Goal: Information Seeking & Learning: Find specific page/section

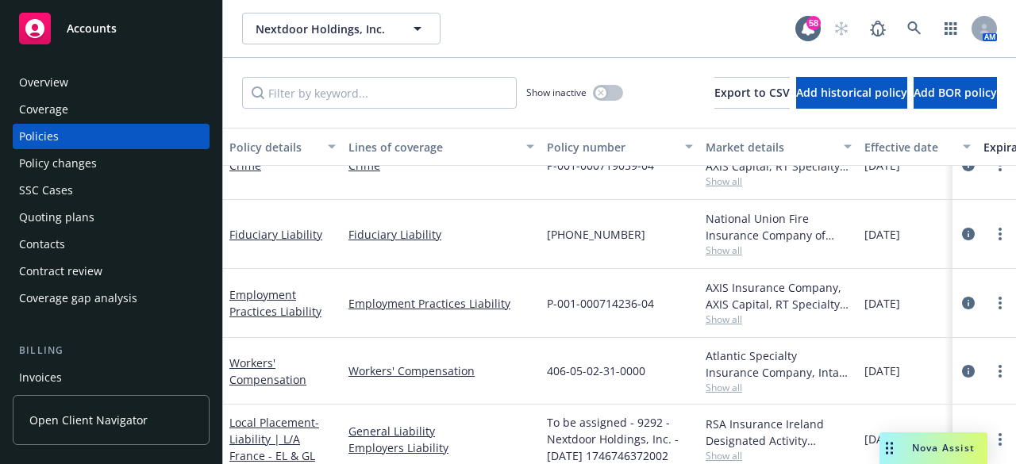
scroll to position [476, 0]
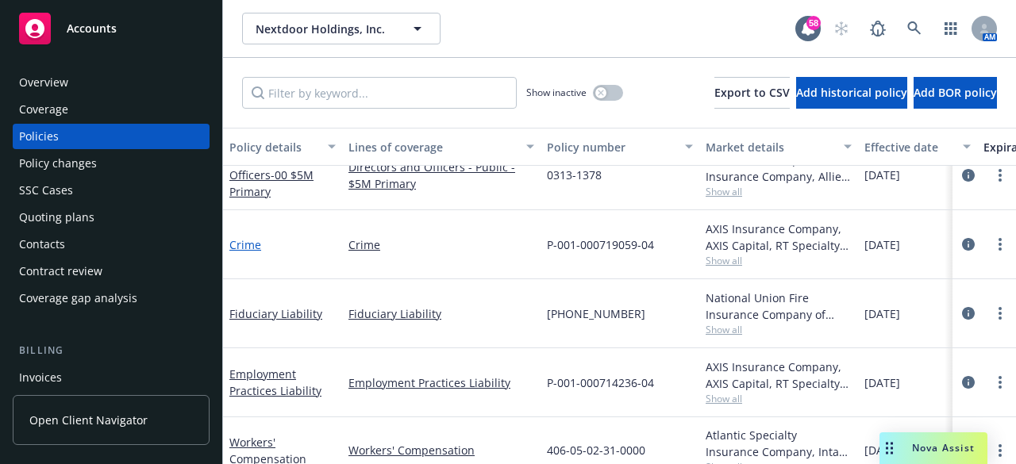
click at [252, 244] on link "Crime" at bounding box center [245, 244] width 32 height 15
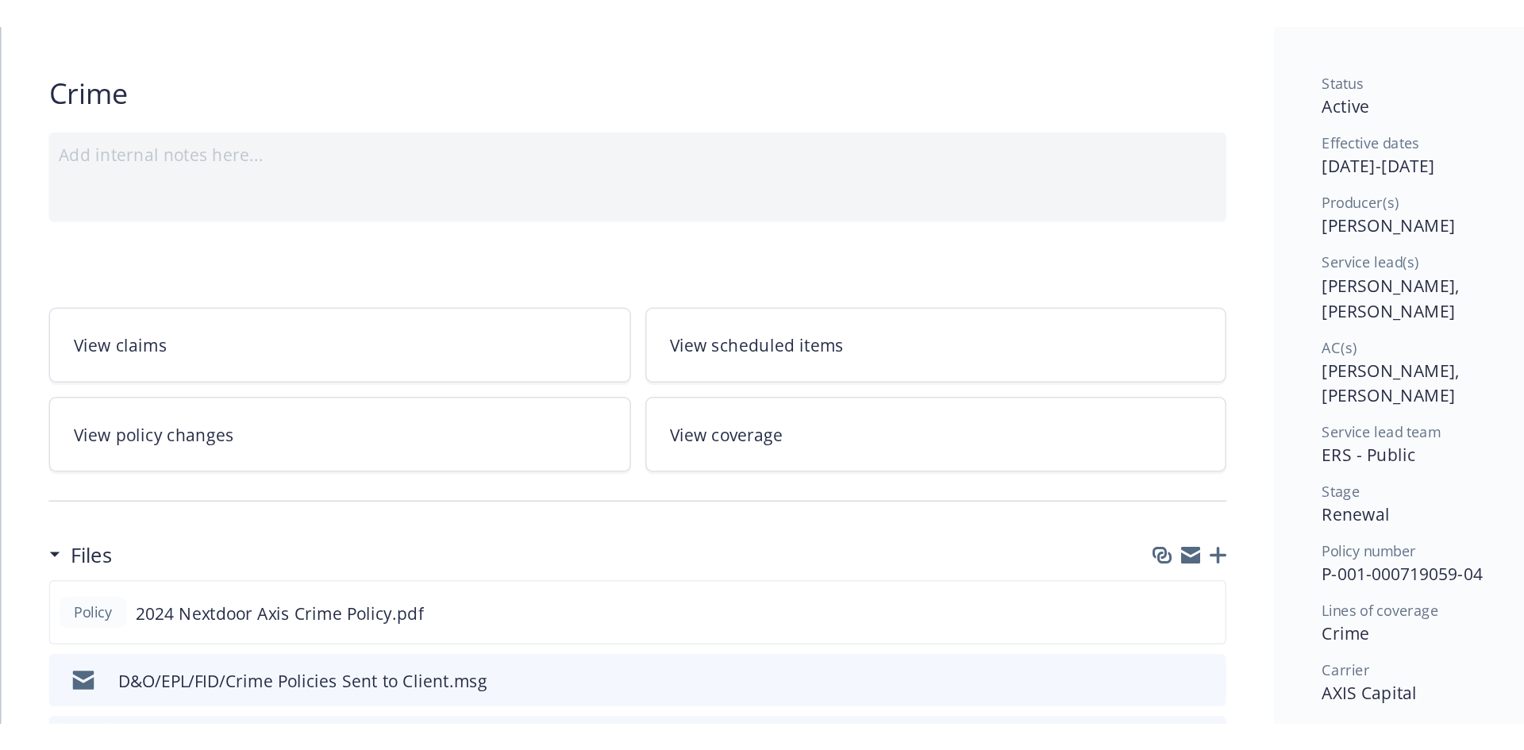
scroll to position [318, 0]
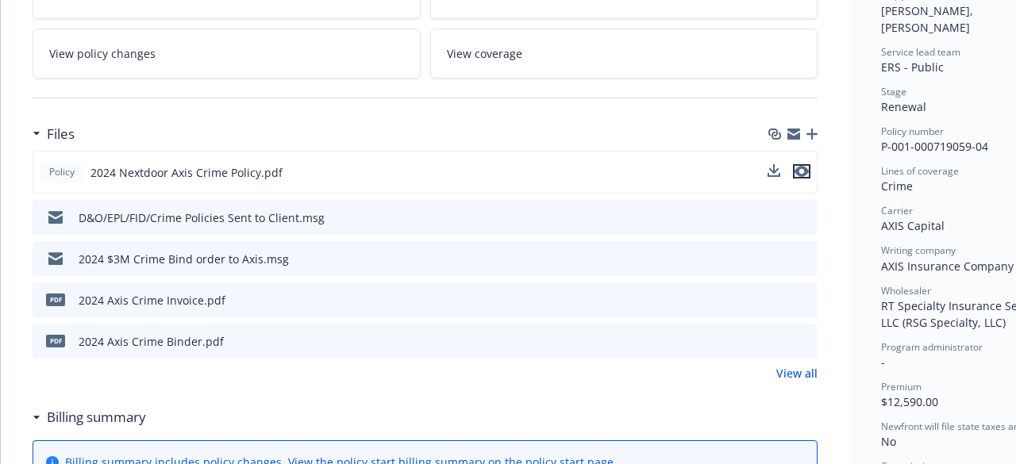
click at [807, 166] on icon "preview file" at bounding box center [802, 171] width 14 height 11
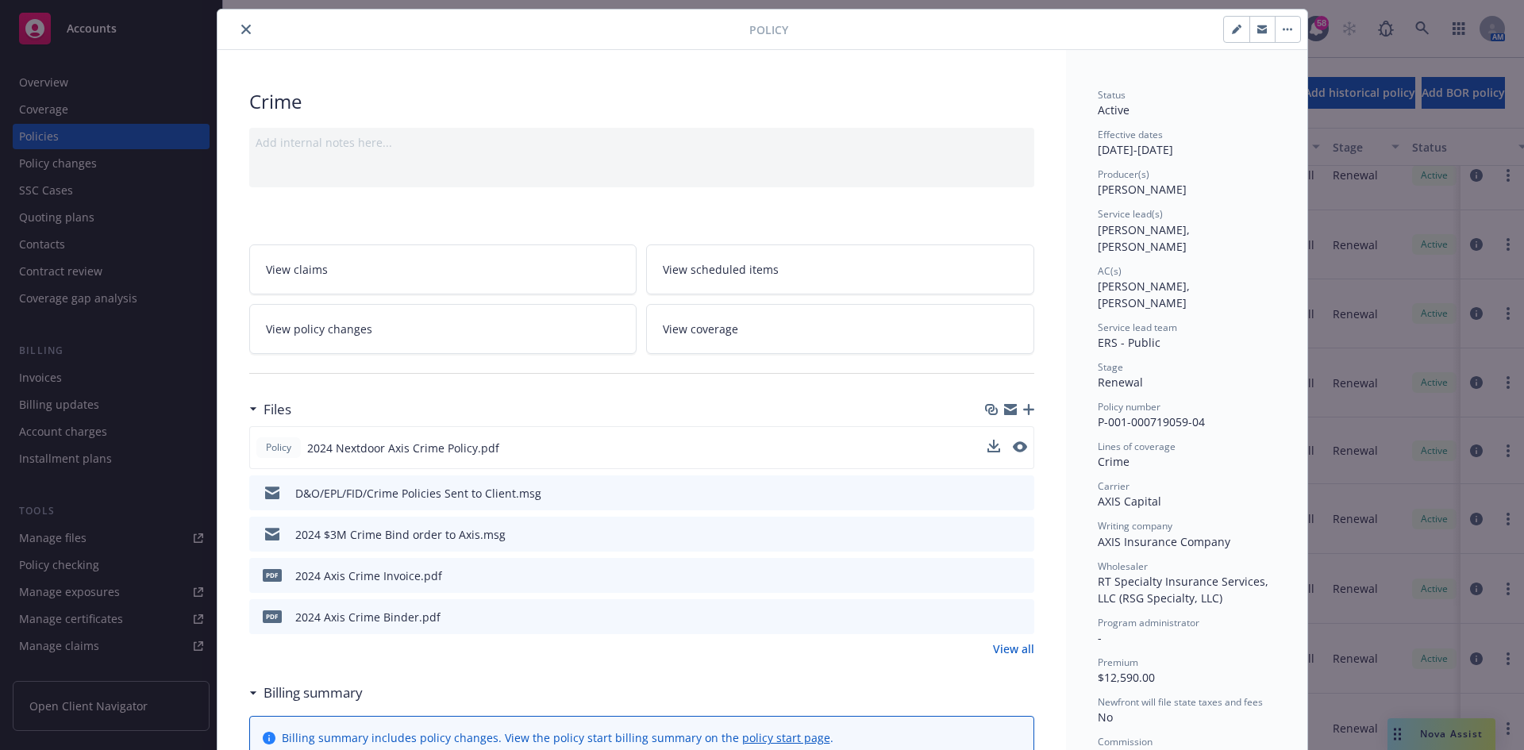
scroll to position [0, 0]
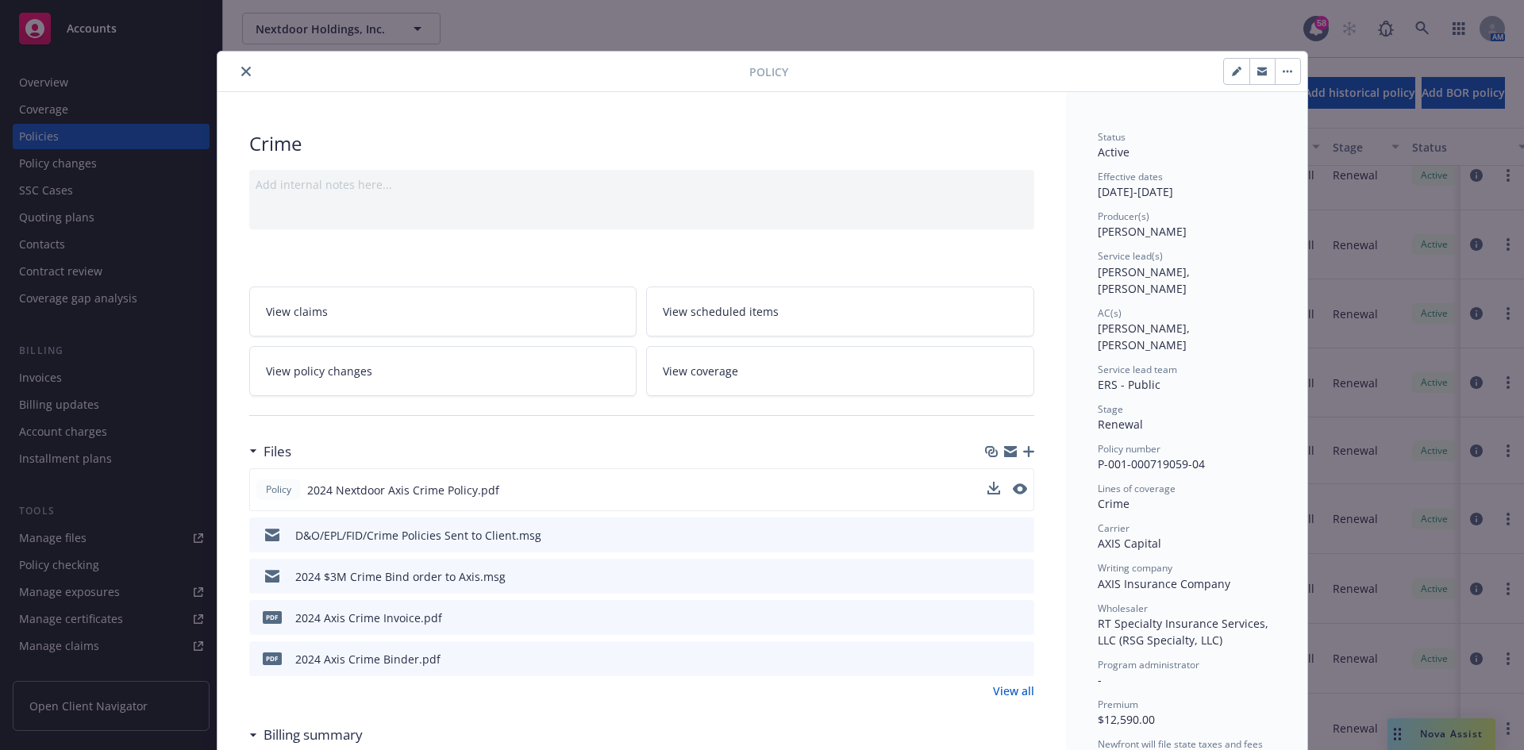
click at [241, 69] on icon "close" at bounding box center [246, 72] width 10 height 10
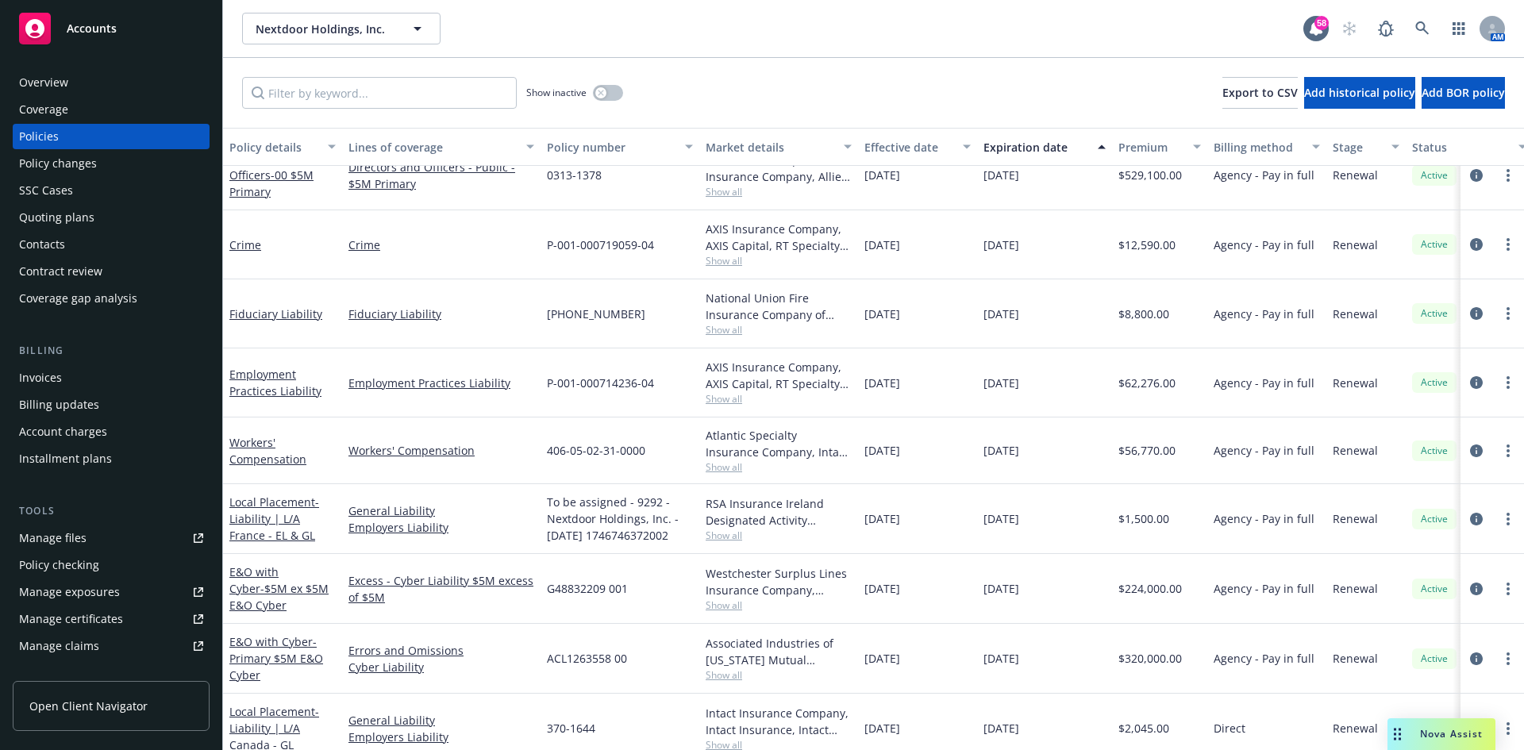
click at [77, 80] on div "Overview" at bounding box center [111, 82] width 184 height 25
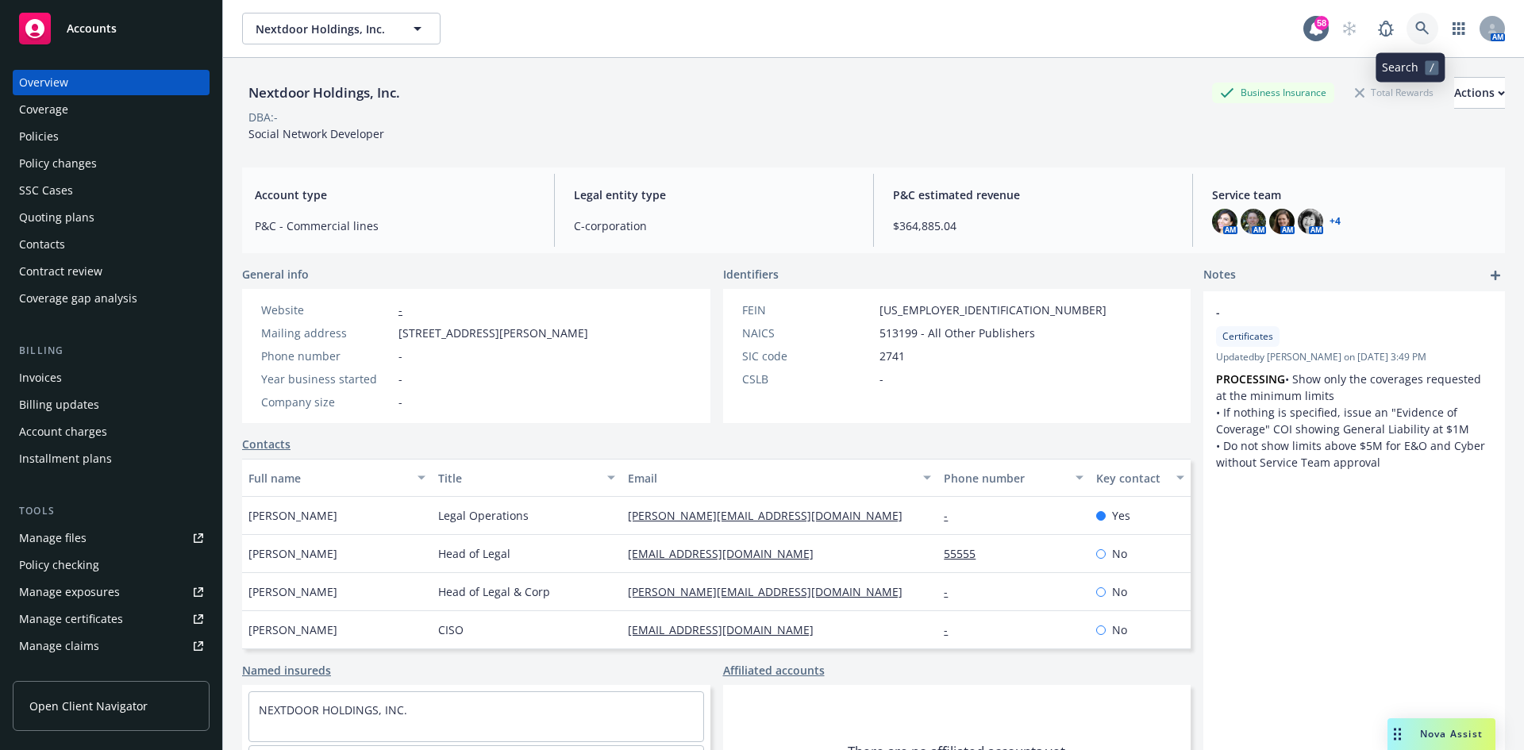
click at [1015, 28] on icon at bounding box center [1422, 28] width 14 height 14
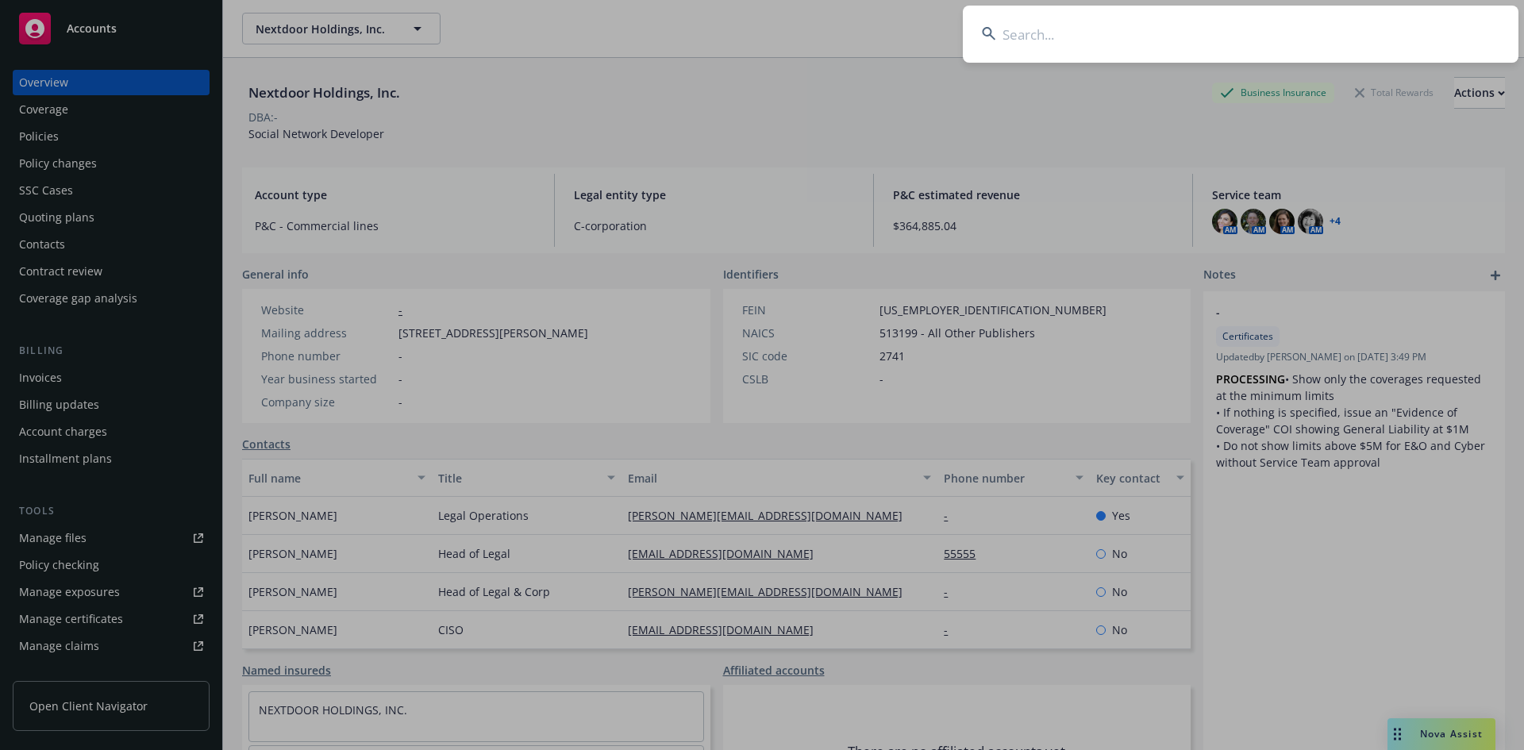
click at [1015, 36] on input at bounding box center [1241, 34] width 556 height 57
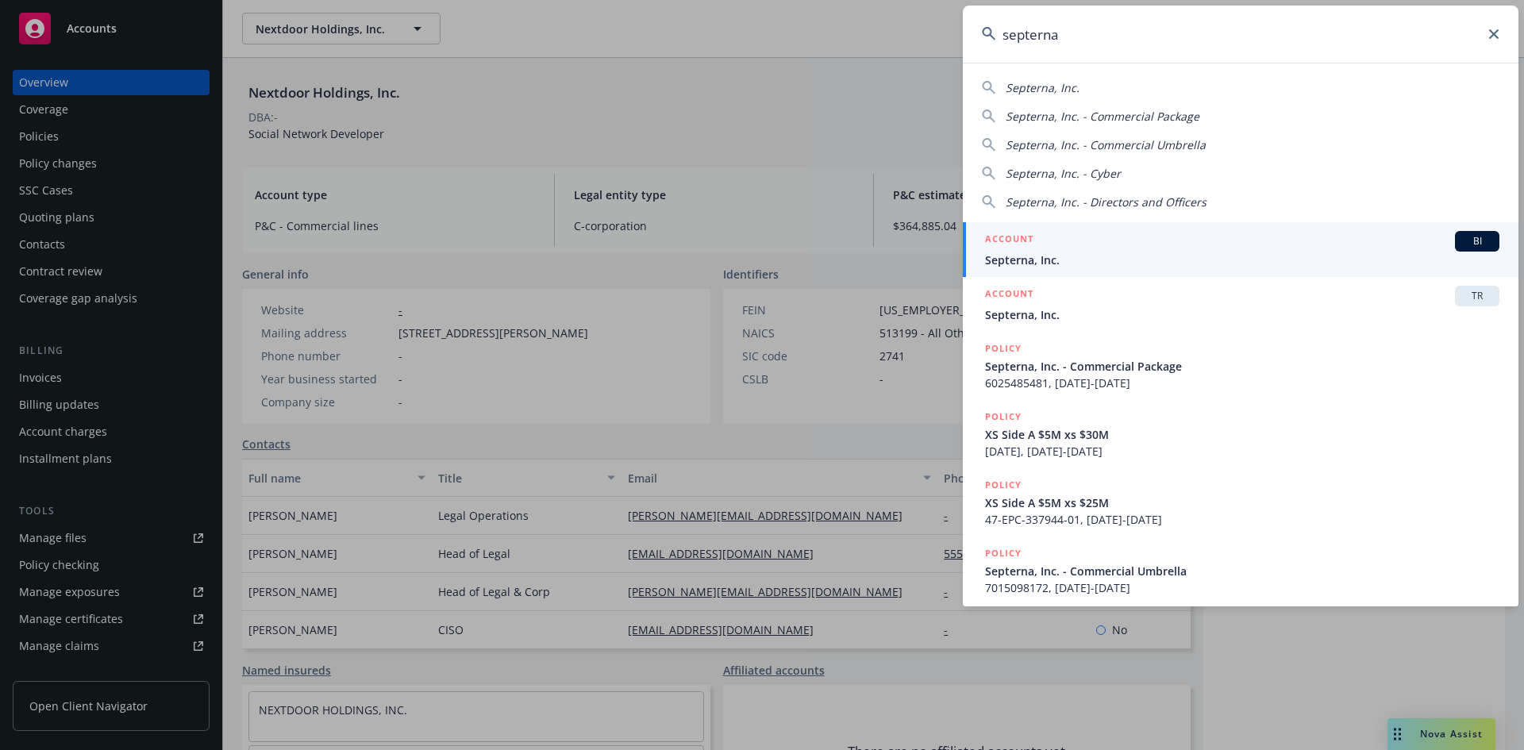
type input "septerna"
click at [1015, 251] on div "ACCOUNT BI" at bounding box center [1242, 241] width 514 height 21
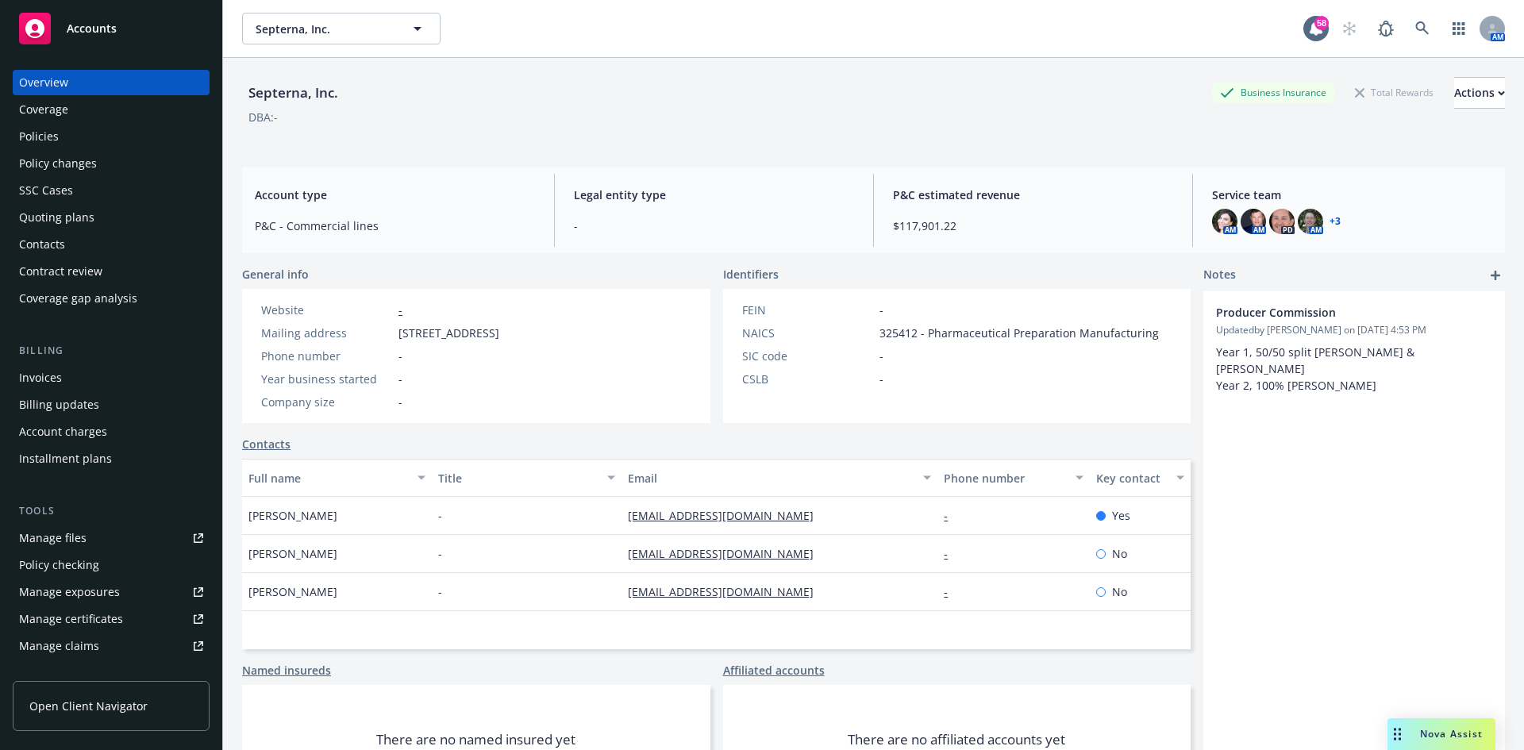
click at [43, 464] on div "Manage files" at bounding box center [52, 537] width 67 height 25
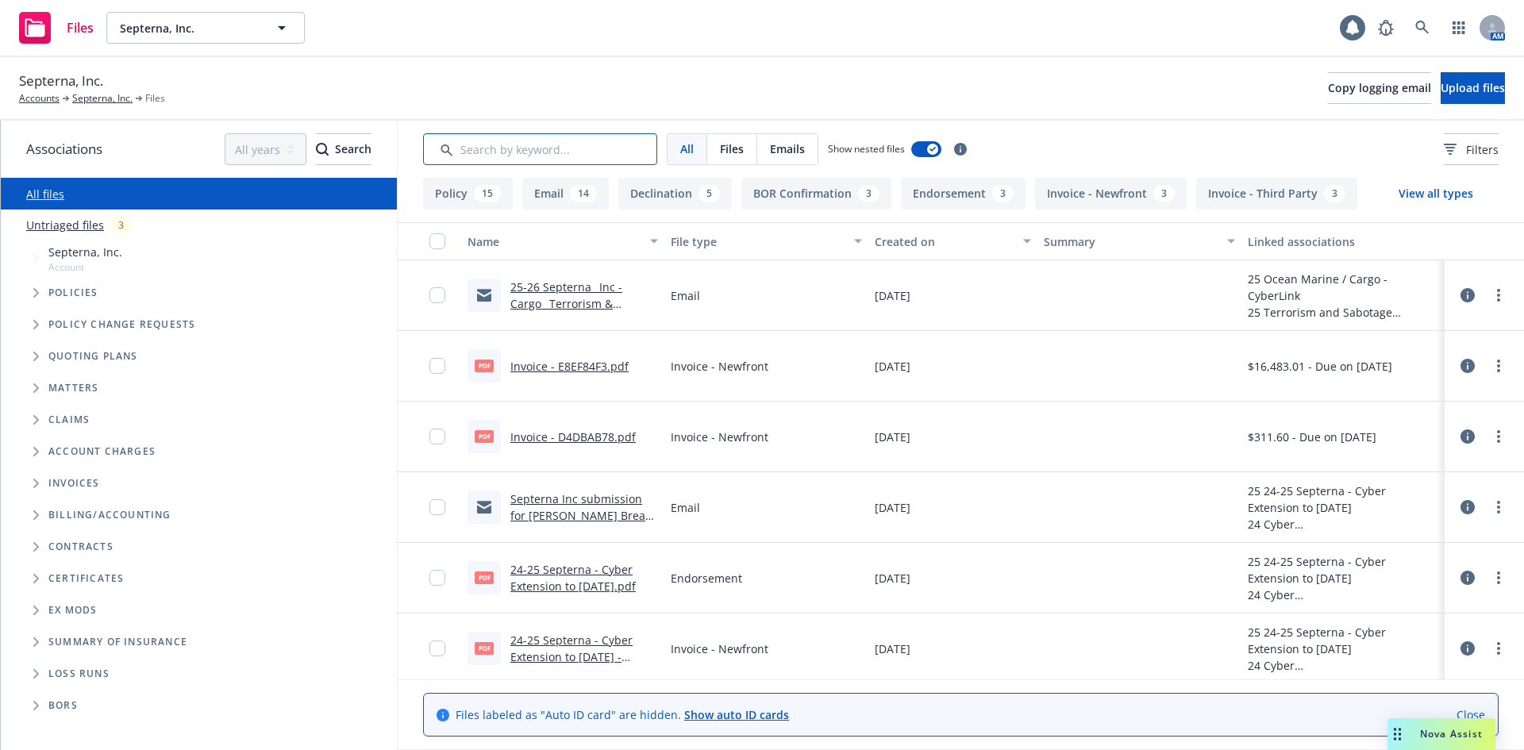
click at [480, 151] on input "Search by keyword..." at bounding box center [540, 149] width 234 height 32
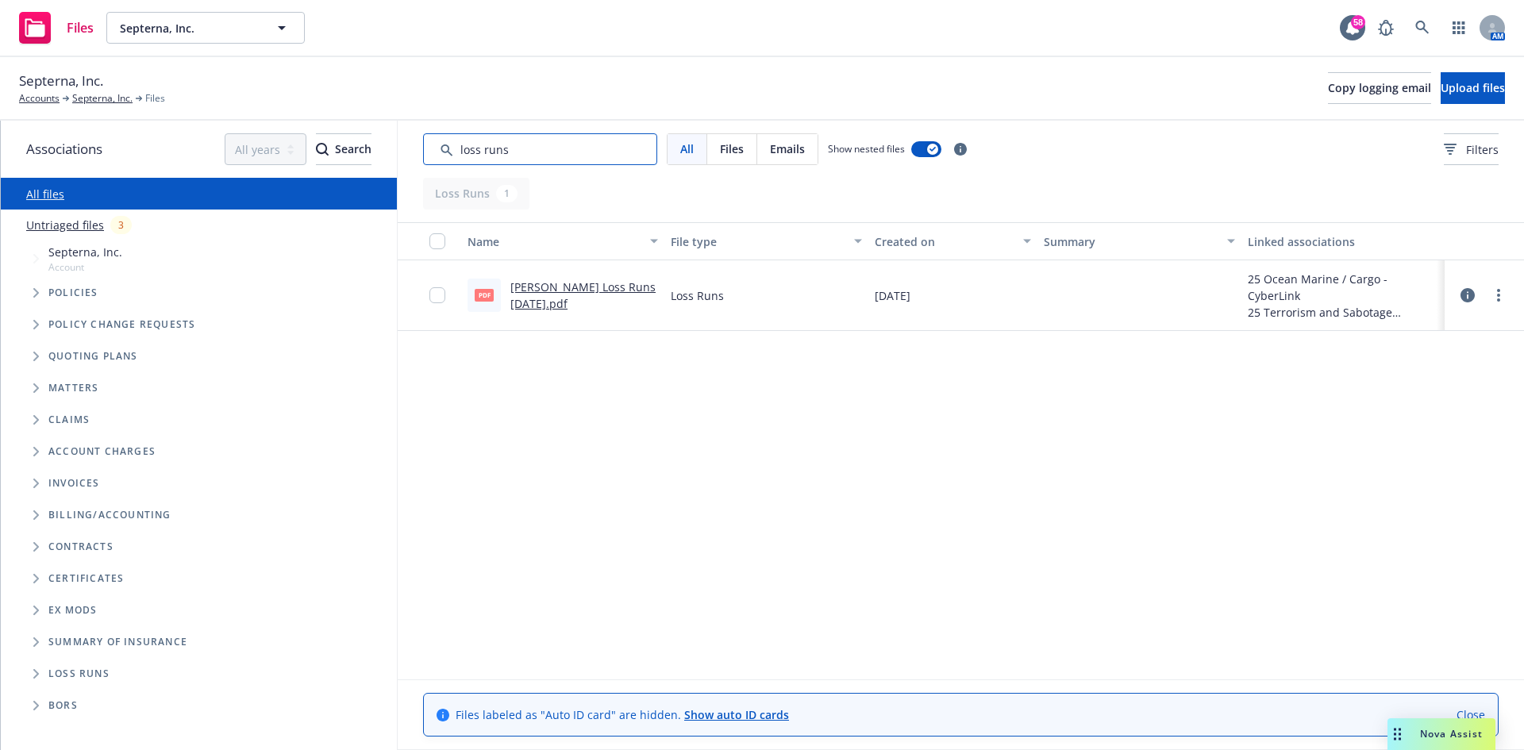
drag, startPoint x: 533, startPoint y: 152, endPoint x: 479, endPoint y: 156, distance: 54.1
click at [479, 156] on input "Search by keyword..." at bounding box center [540, 149] width 234 height 32
type input "loss"
